Goal: Task Accomplishment & Management: Manage account settings

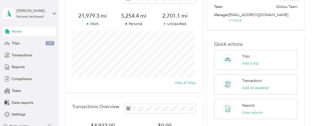
scroll to position [36, 0]
click at [15, 43] on span "Trips" at bounding box center [16, 42] width 8 height 5
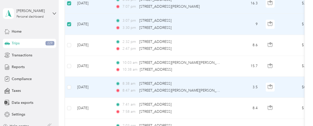
scroll to position [344, 0]
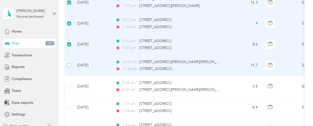
click at [70, 65] on label at bounding box center [69, 65] width 4 height 6
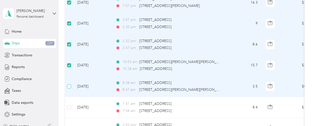
click at [70, 83] on label at bounding box center [69, 86] width 4 height 6
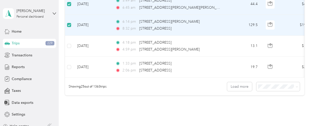
scroll to position [531, 0]
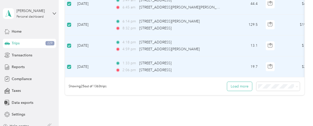
click at [236, 87] on button "Load more" at bounding box center [239, 86] width 25 height 9
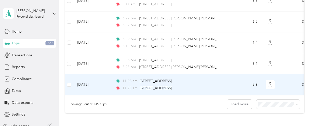
scroll to position [1036, 0]
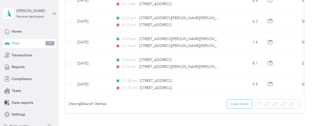
click at [243, 101] on button "Load more" at bounding box center [239, 103] width 25 height 9
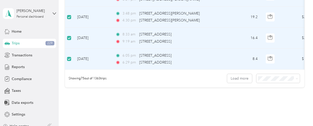
scroll to position [1584, 0]
click at [242, 74] on button "Load more" at bounding box center [239, 77] width 25 height 9
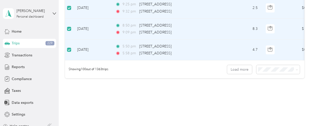
scroll to position [2118, 0]
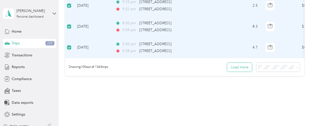
click at [238, 63] on button "Load more" at bounding box center [239, 67] width 25 height 9
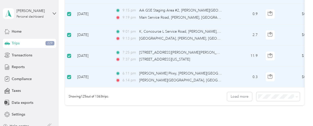
scroll to position [2612, 0]
click at [245, 92] on button "Load more" at bounding box center [239, 96] width 25 height 9
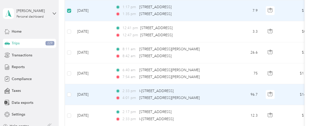
scroll to position [3096, 0]
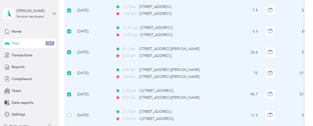
click at [68, 112] on label at bounding box center [69, 115] width 4 height 6
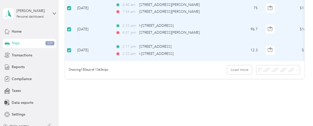
scroll to position [3161, 0]
click at [244, 65] on button "Load more" at bounding box center [239, 69] width 25 height 9
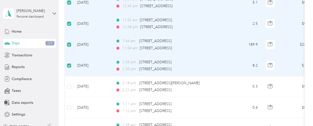
scroll to position [3335, 0]
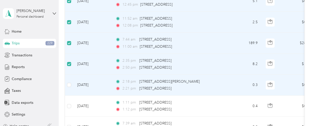
click at [71, 74] on td at bounding box center [69, 84] width 8 height 21
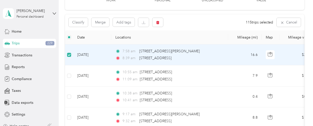
scroll to position [0, 0]
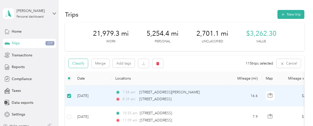
click at [83, 63] on button "Classify" at bounding box center [78, 63] width 19 height 9
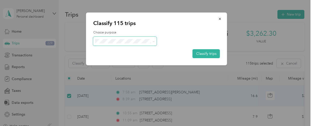
click at [155, 40] on span at bounding box center [125, 41] width 64 height 9
click at [153, 41] on icon at bounding box center [154, 41] width 2 height 2
click at [139, 50] on span "Globus" at bounding box center [129, 47] width 47 height 5
click at [198, 53] on button "Classify trips" at bounding box center [206, 53] width 27 height 9
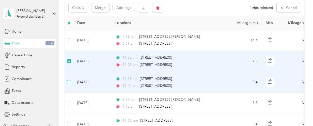
scroll to position [55, 0]
click at [69, 83] on label at bounding box center [69, 83] width 4 height 6
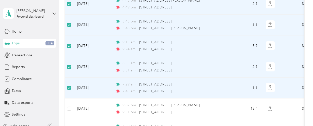
scroll to position [0, 0]
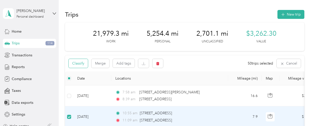
click at [81, 62] on button "Classify" at bounding box center [78, 63] width 19 height 9
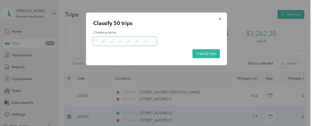
click at [153, 41] on icon at bounding box center [154, 41] width 2 height 2
click at [142, 58] on span "Personal" at bounding box center [129, 59] width 47 height 5
click at [203, 54] on button "Classify trips" at bounding box center [206, 53] width 27 height 9
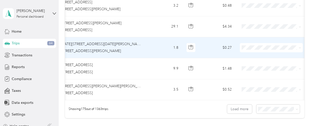
scroll to position [3645, 0]
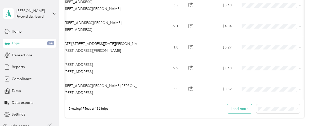
click at [236, 104] on button "Load more" at bounding box center [239, 108] width 25 height 9
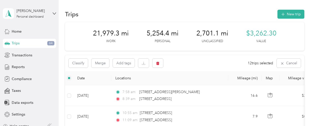
scroll to position [0, 0]
click at [77, 64] on button "Classify" at bounding box center [78, 63] width 19 height 9
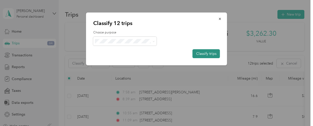
click at [213, 53] on button "Classify trips" at bounding box center [206, 53] width 27 height 9
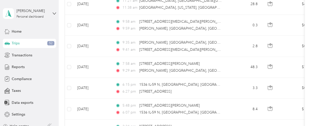
scroll to position [2305, 0]
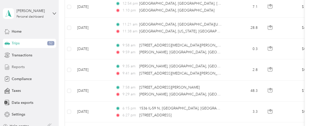
click at [20, 66] on span "Reports" at bounding box center [18, 66] width 13 height 5
